Goal: Task Accomplishment & Management: Manage account settings

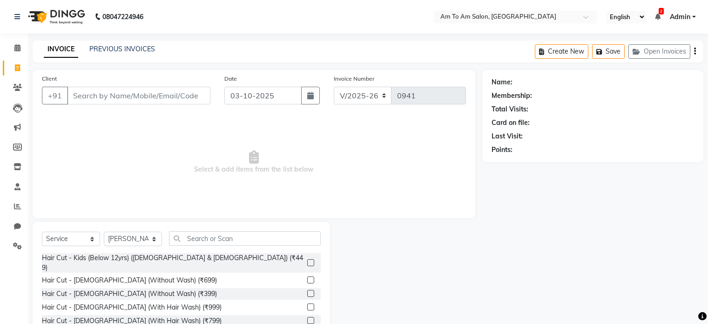
select select "6661"
select select "service"
select select "51659"
click at [108, 91] on input "Client" at bounding box center [138, 96] width 143 height 18
click at [101, 95] on input "Client" at bounding box center [138, 96] width 143 height 18
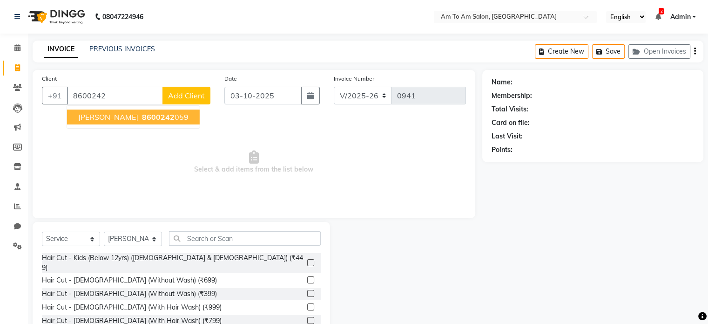
click at [142, 114] on span "8600242" at bounding box center [158, 116] width 33 height 9
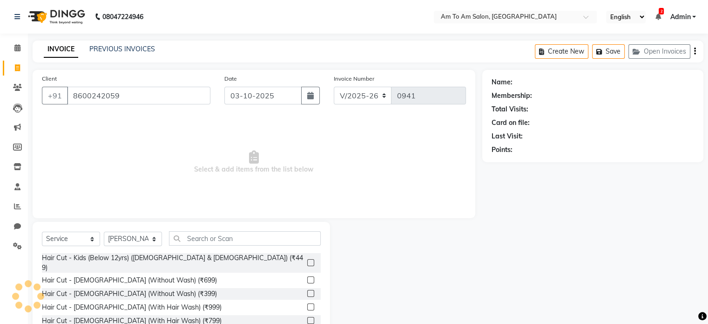
type input "8600242059"
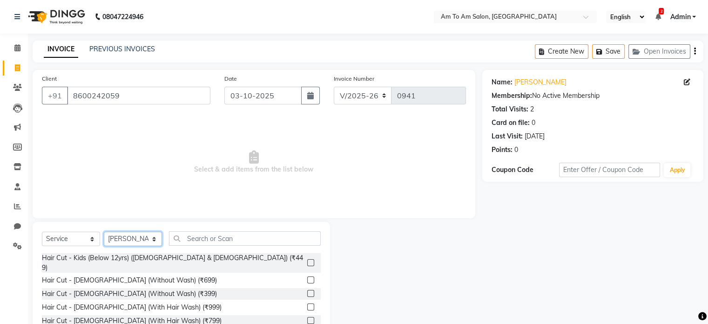
click at [154, 244] on select "Select Stylist [PERSON_NAME] I [PERSON_NAME] Mahi [PERSON_NAME] Poonam Mam [PER…" at bounding box center [133, 238] width 58 height 14
select select "52282"
click at [104, 232] on select "Select Stylist [PERSON_NAME] I [PERSON_NAME] Mahi [PERSON_NAME] Poonam Mam [PER…" at bounding box center [133, 238] width 58 height 14
click at [202, 236] on input "text" at bounding box center [245, 238] width 152 height 14
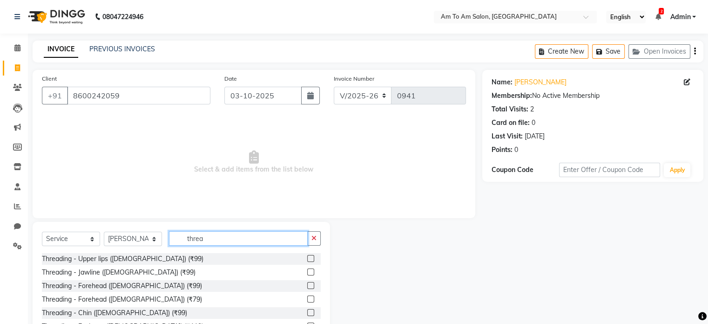
type input "threa"
click at [307, 258] on label at bounding box center [310, 258] width 7 height 7
click at [307, 258] on input "checkbox" at bounding box center [310, 259] width 6 height 6
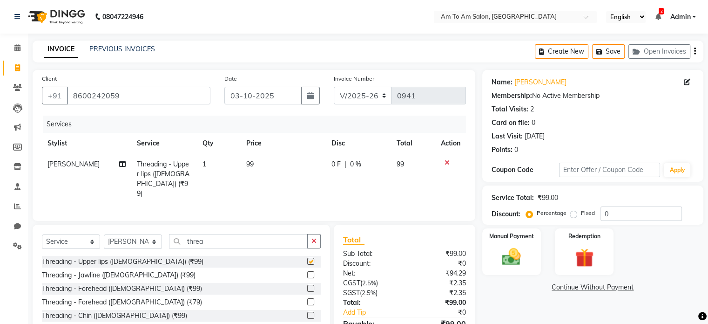
checkbox input "false"
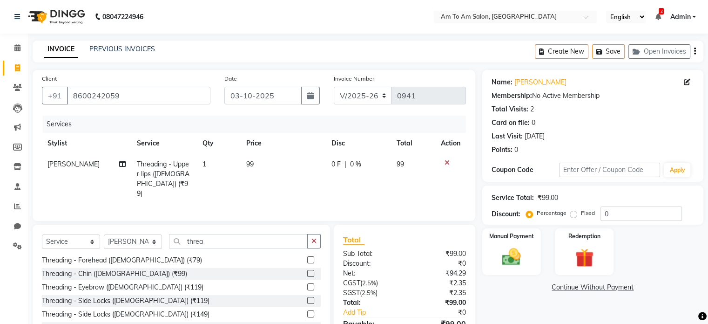
click at [307, 283] on label at bounding box center [310, 286] width 7 height 7
click at [307, 284] on input "checkbox" at bounding box center [310, 287] width 6 height 6
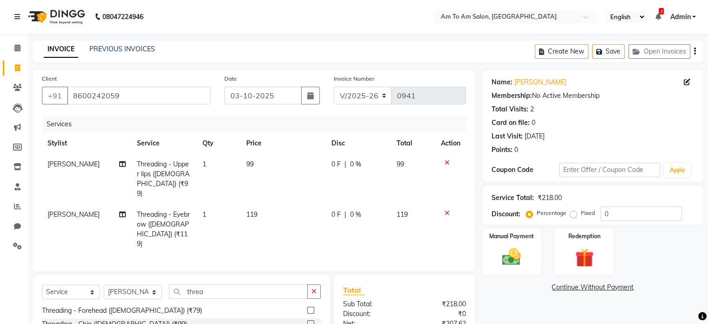
checkbox input "false"
click at [513, 255] on img at bounding box center [511, 257] width 31 height 22
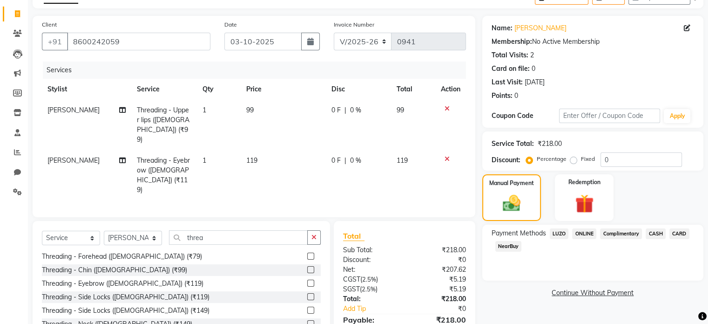
scroll to position [90, 0]
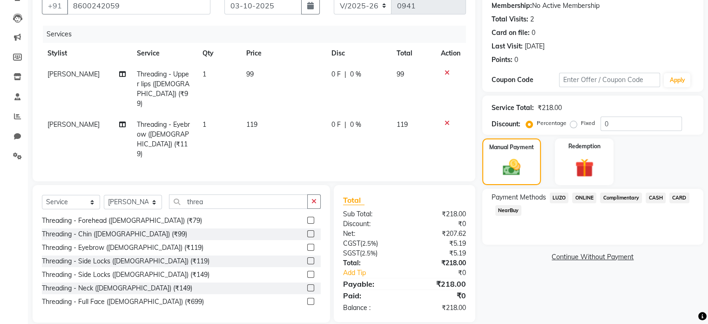
click at [585, 196] on span "ONLINE" at bounding box center [584, 197] width 24 height 11
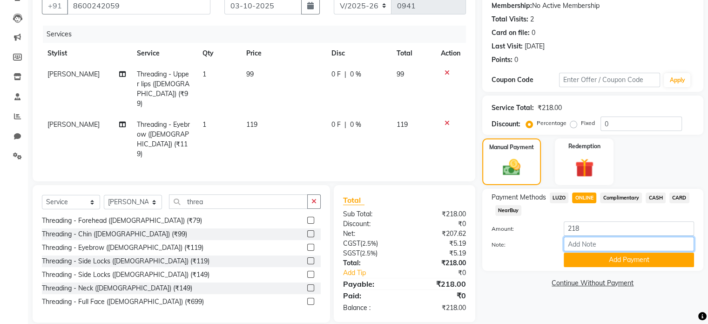
click at [613, 245] on input "Note:" at bounding box center [629, 243] width 130 height 14
click at [614, 257] on button "Add Payment" at bounding box center [629, 259] width 130 height 14
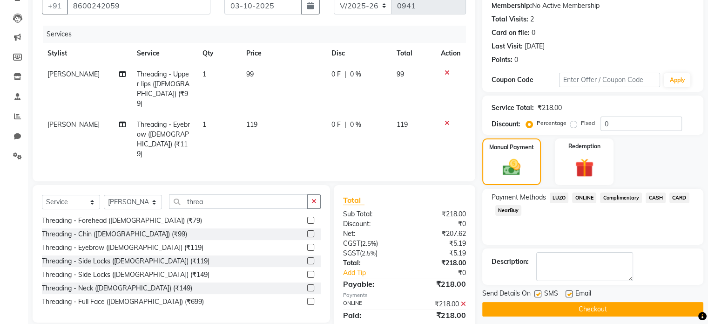
scroll to position [109, 0]
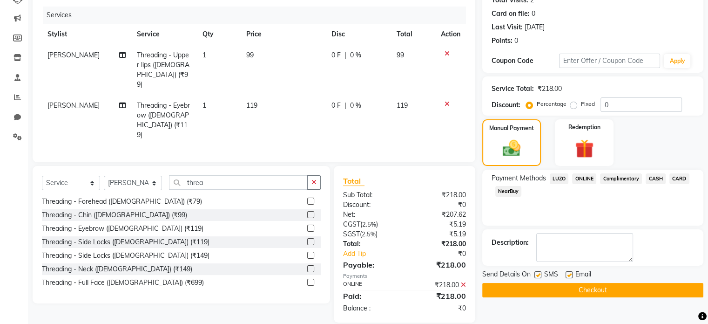
click at [613, 287] on button "Checkout" at bounding box center [592, 290] width 221 height 14
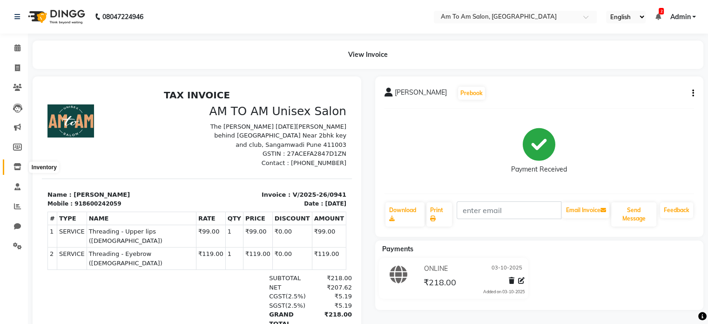
click at [17, 166] on icon at bounding box center [18, 166] width 8 height 7
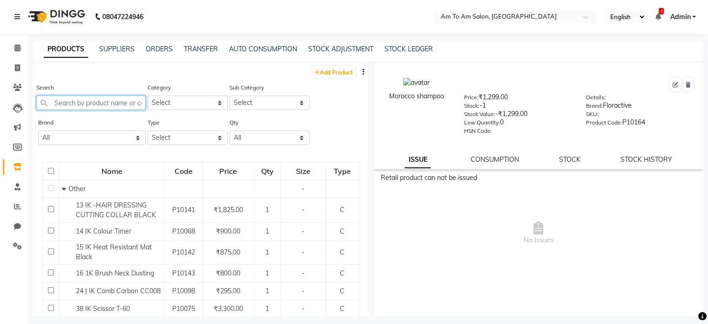
click at [71, 107] on input "text" at bounding box center [90, 102] width 109 height 14
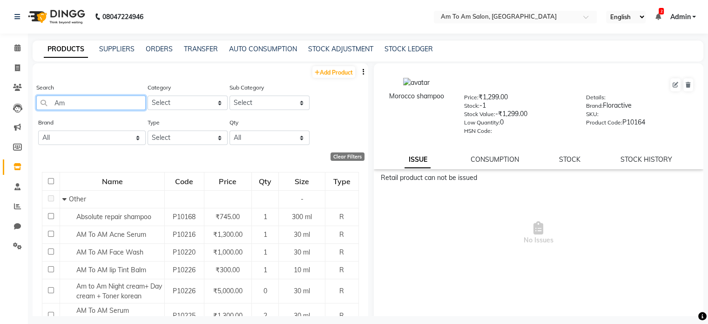
type input "A"
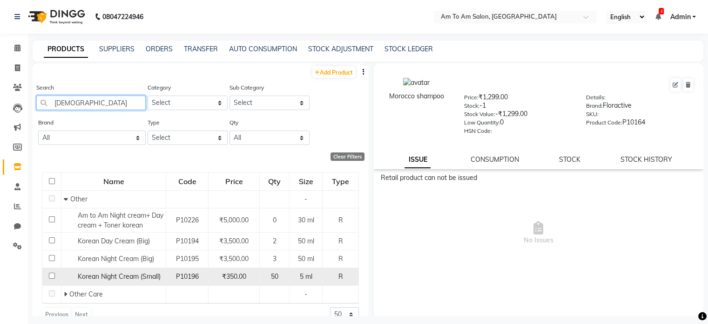
type input "[DEMOGRAPHIC_DATA]"
click at [147, 275] on span "Korean Night Cream (Small)" at bounding box center [119, 276] width 83 height 8
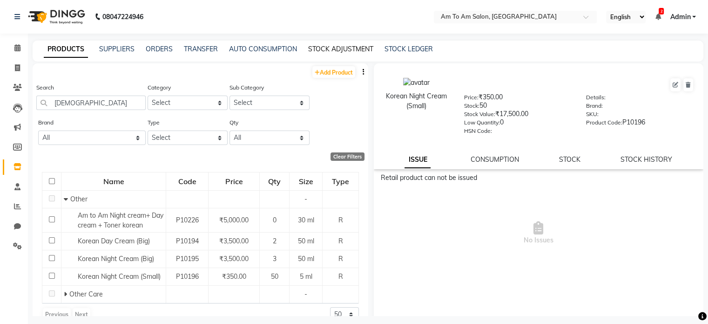
click at [341, 50] on link "STOCK ADJUSTMENT" at bounding box center [340, 49] width 65 height 8
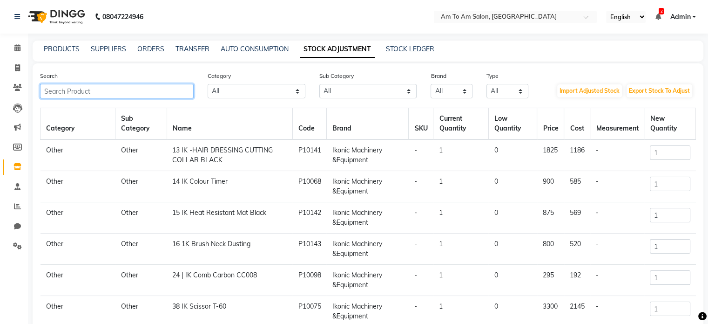
click at [121, 93] on input "text" at bounding box center [117, 91] width 154 height 14
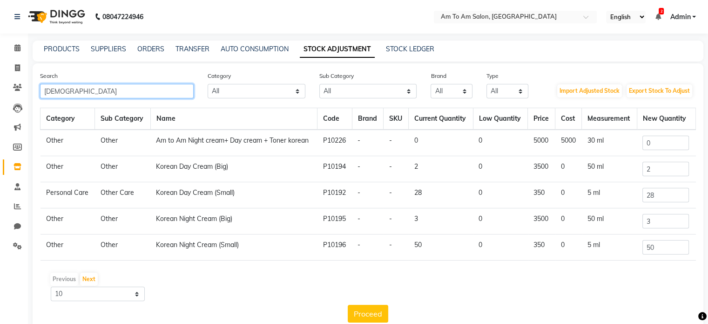
type input "[DEMOGRAPHIC_DATA]"
drag, startPoint x: 669, startPoint y: 244, endPoint x: 631, endPoint y: 247, distance: 38.3
click at [631, 247] on tr "Other Other Korean Night Cream (Small) P10196 - - 50 0 350 0 5 ml 50" at bounding box center [368, 247] width 655 height 26
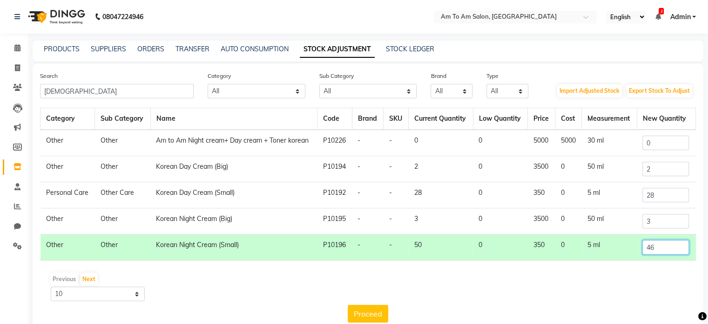
type input "46"
click at [680, 191] on input "28" at bounding box center [665, 195] width 47 height 14
drag, startPoint x: 667, startPoint y: 191, endPoint x: 622, endPoint y: 196, distance: 44.9
click at [622, 196] on tr "Personal Care Other Care Korean Day Cream (Small) P10192 - - 28 0 350 0 5 ml 28" at bounding box center [368, 195] width 655 height 26
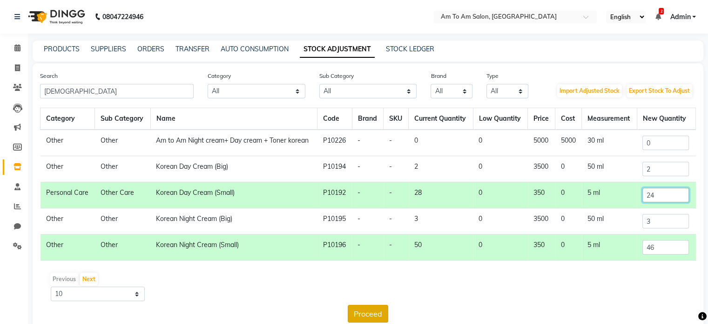
type input "24"
click at [363, 308] on button "Proceed" at bounding box center [368, 313] width 41 height 18
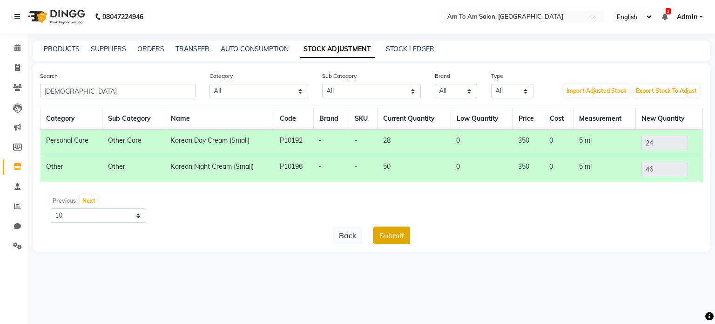
click at [392, 237] on button "Submit" at bounding box center [391, 235] width 37 height 18
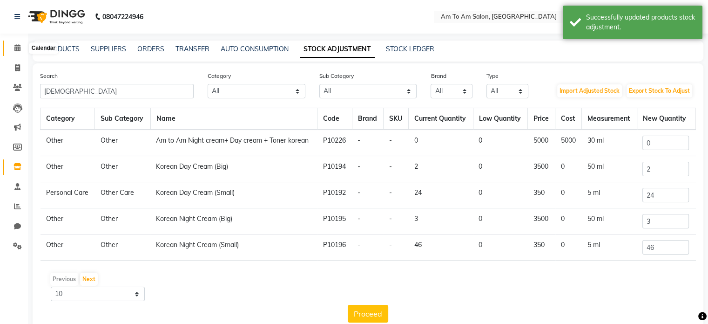
click at [17, 47] on icon at bounding box center [17, 47] width 6 height 7
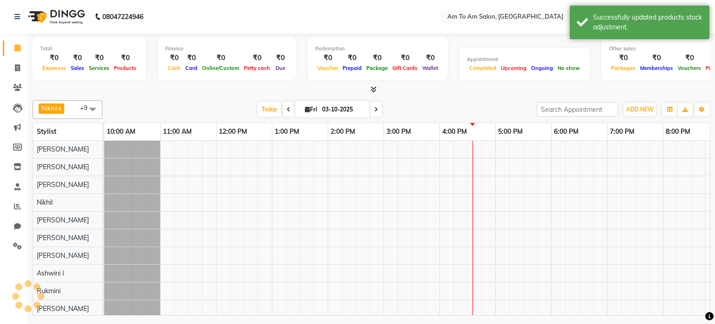
scroll to position [8, 0]
